Goal: Information Seeking & Learning: Understand process/instructions

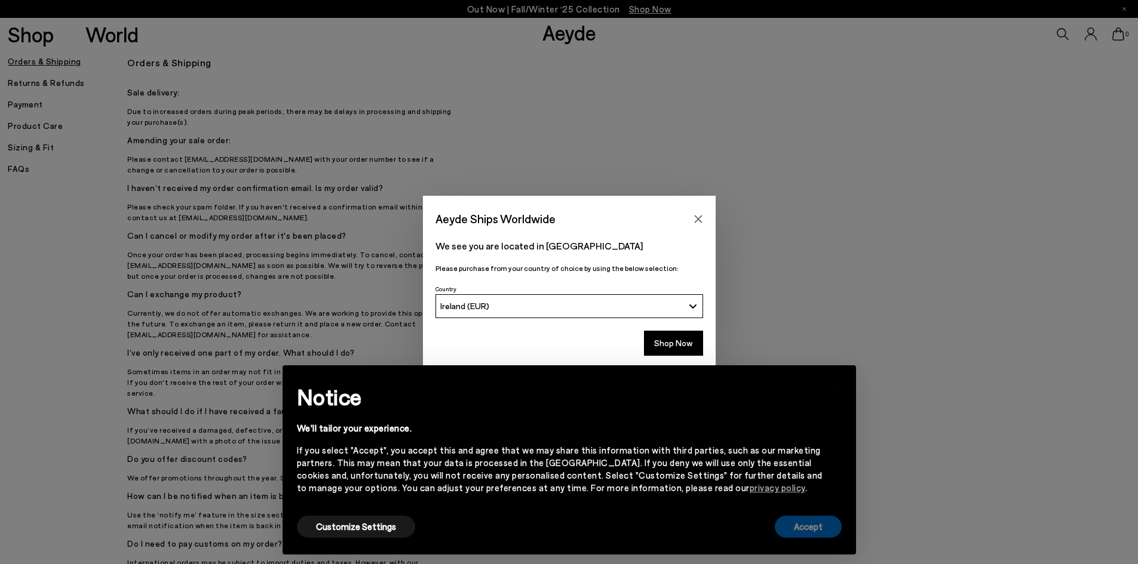
click at [811, 523] on button "Accept" at bounding box center [808, 527] width 67 height 22
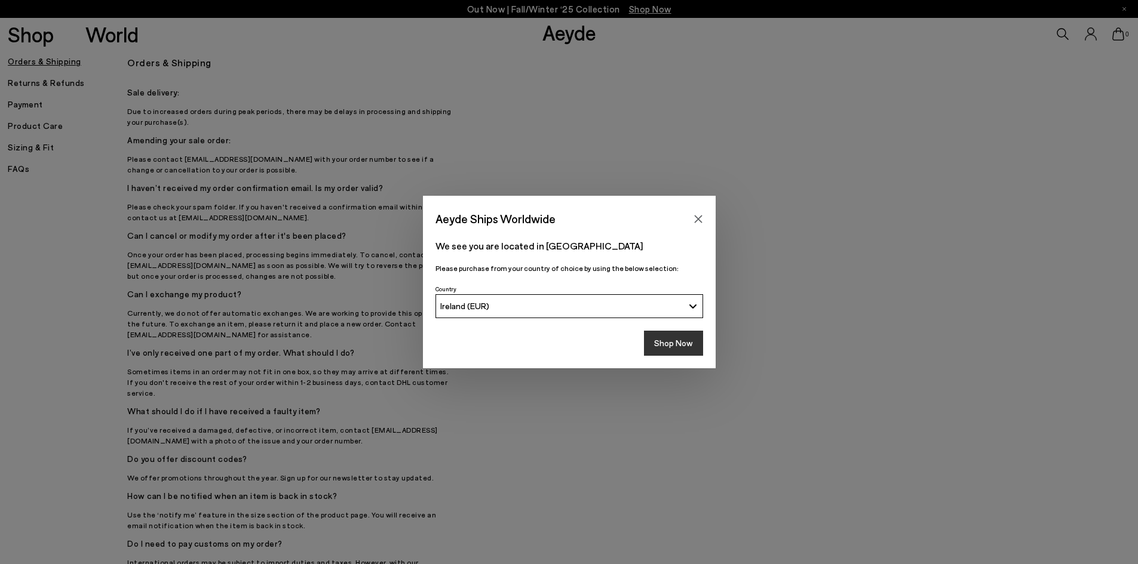
click at [691, 346] on button "Shop Now" at bounding box center [673, 343] width 59 height 25
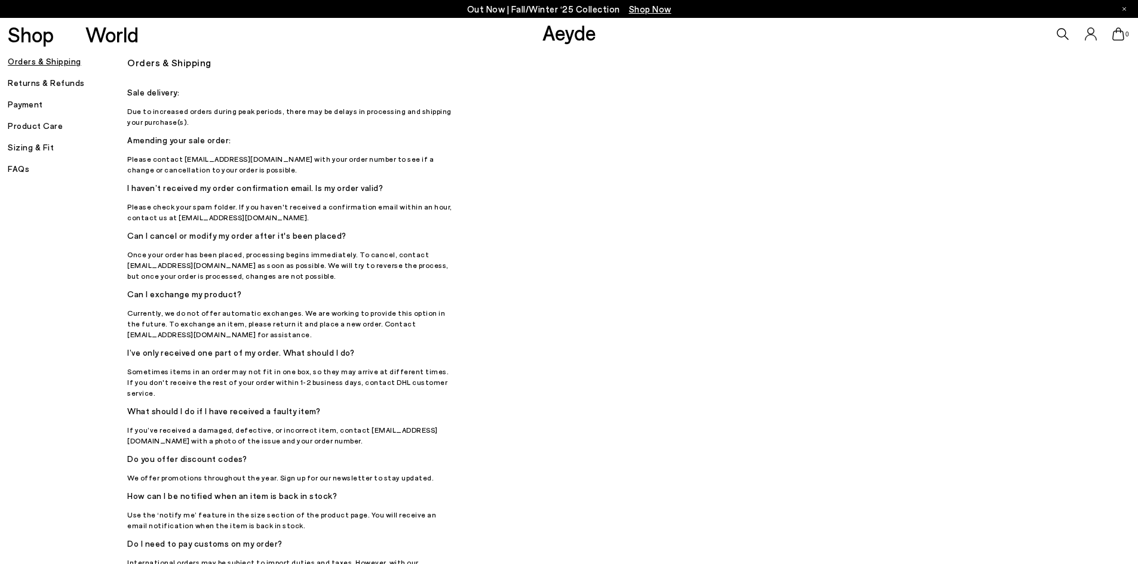
click at [29, 85] on h5 "Returns & Refunds" at bounding box center [67, 83] width 119 height 17
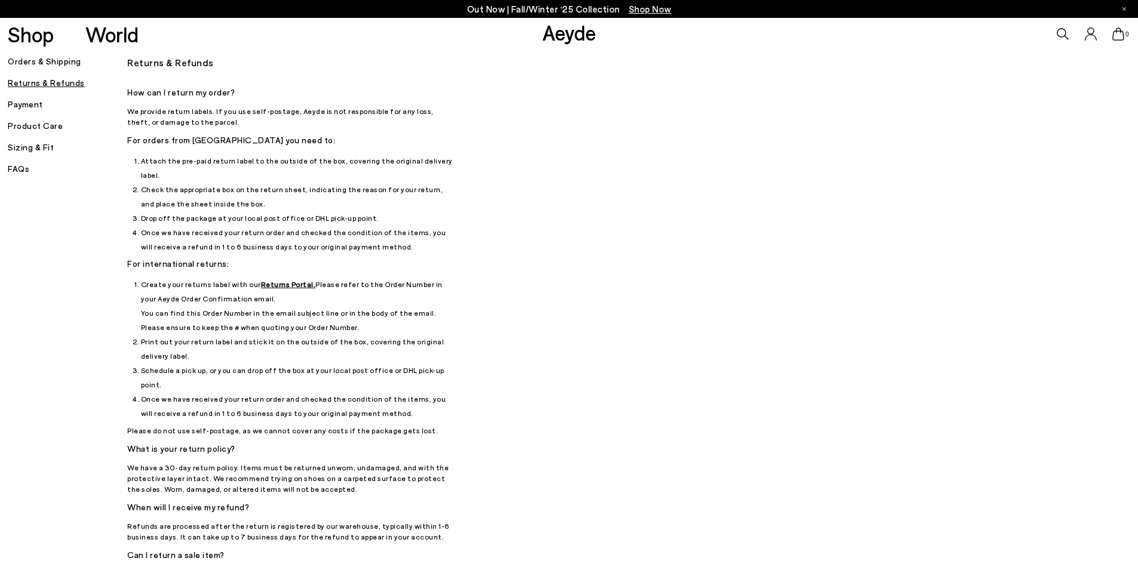
click at [50, 81] on h5 "Returns & Refunds" at bounding box center [67, 83] width 119 height 17
click at [283, 280] on u "Returns Portal." at bounding box center [288, 284] width 55 height 8
